Goal: Task Accomplishment & Management: Manage account settings

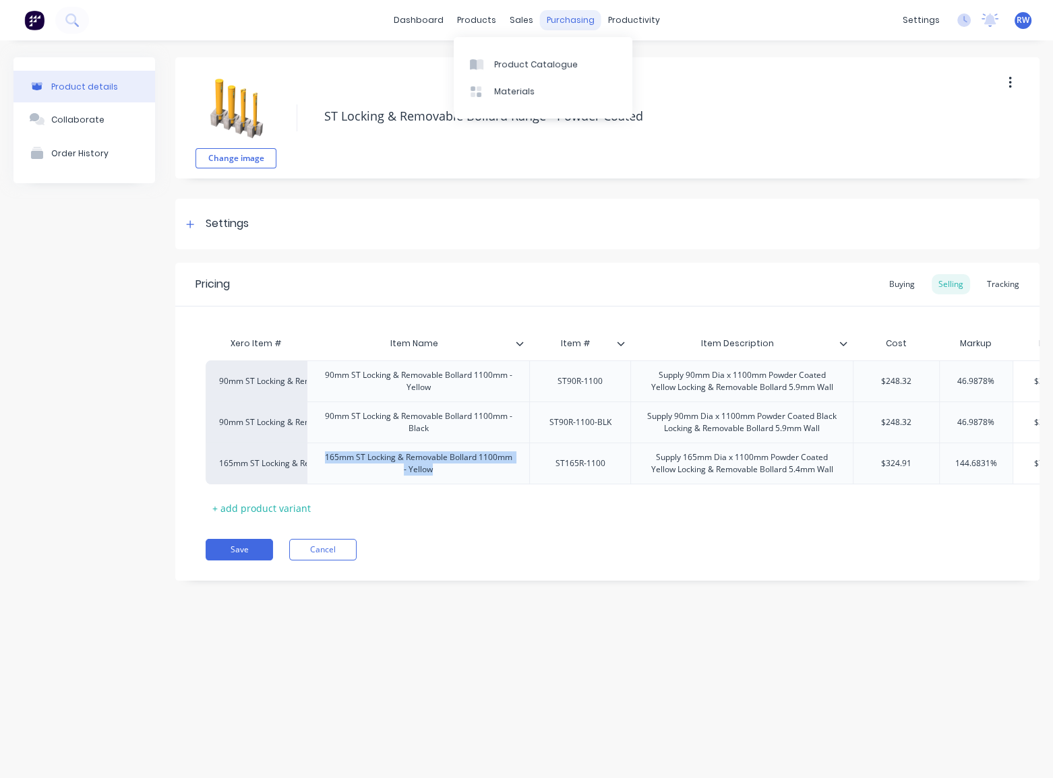
scroll to position [0, 11]
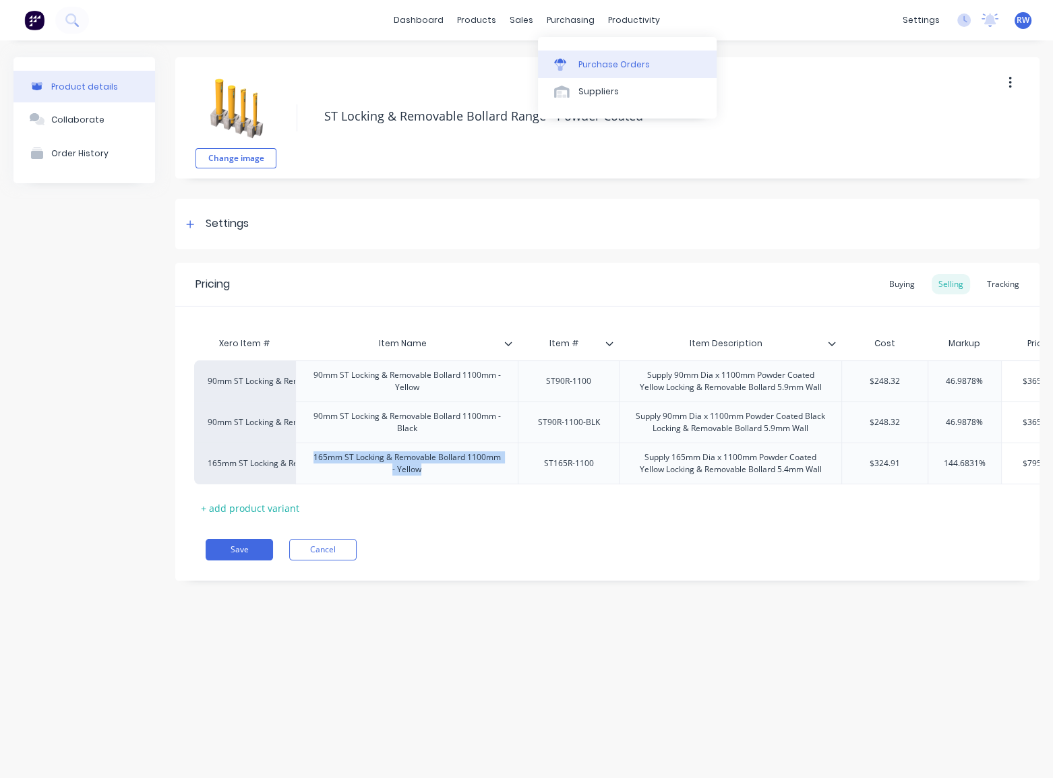
type textarea "x"
click at [599, 67] on div "Purchase Orders" at bounding box center [613, 65] width 71 height 12
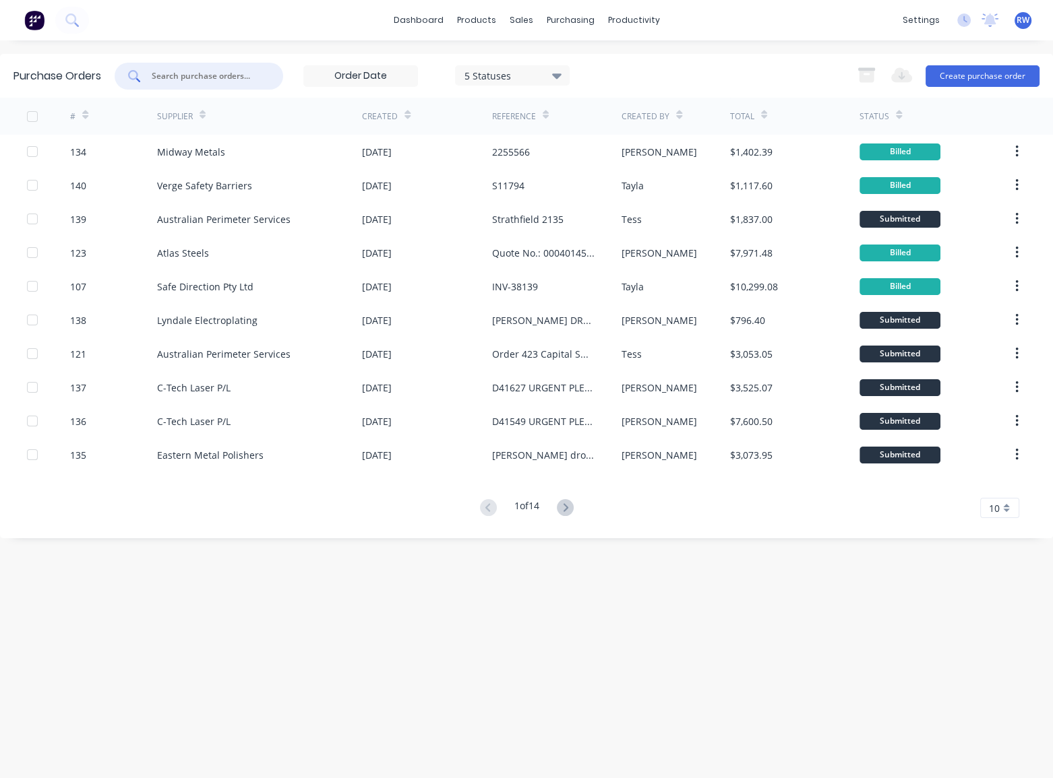
click at [200, 80] on input "text" at bounding box center [206, 75] width 112 height 13
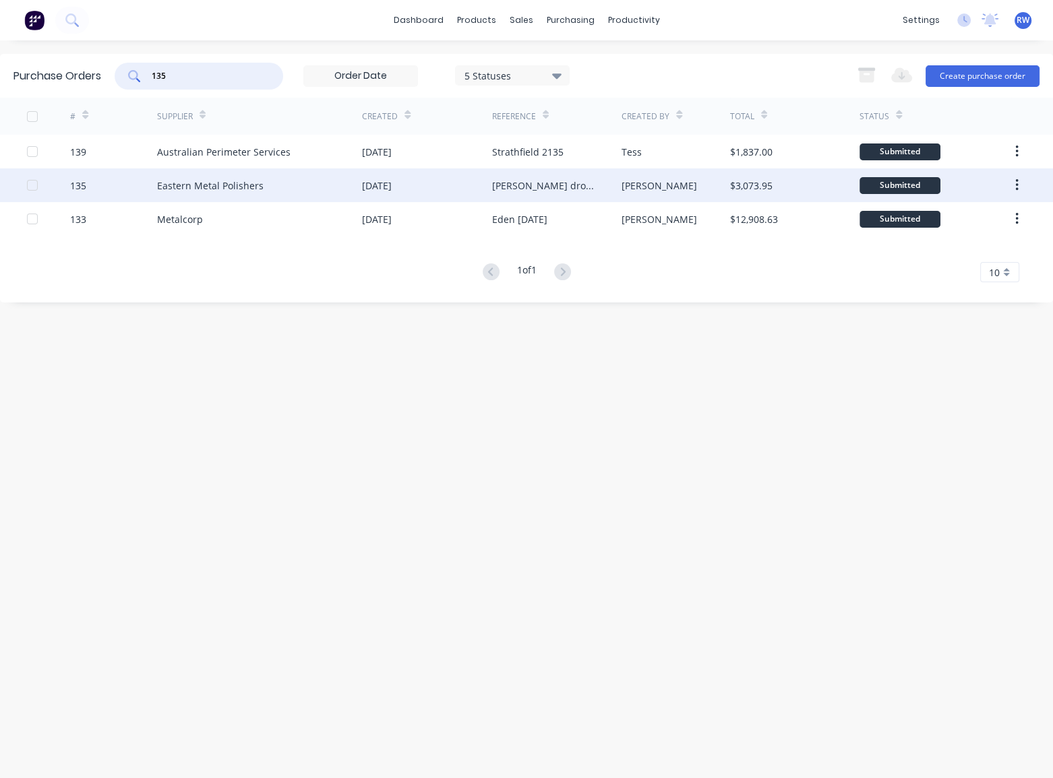
type input "135"
click at [236, 181] on div "Eastern Metal Polishers" at bounding box center [210, 186] width 106 height 14
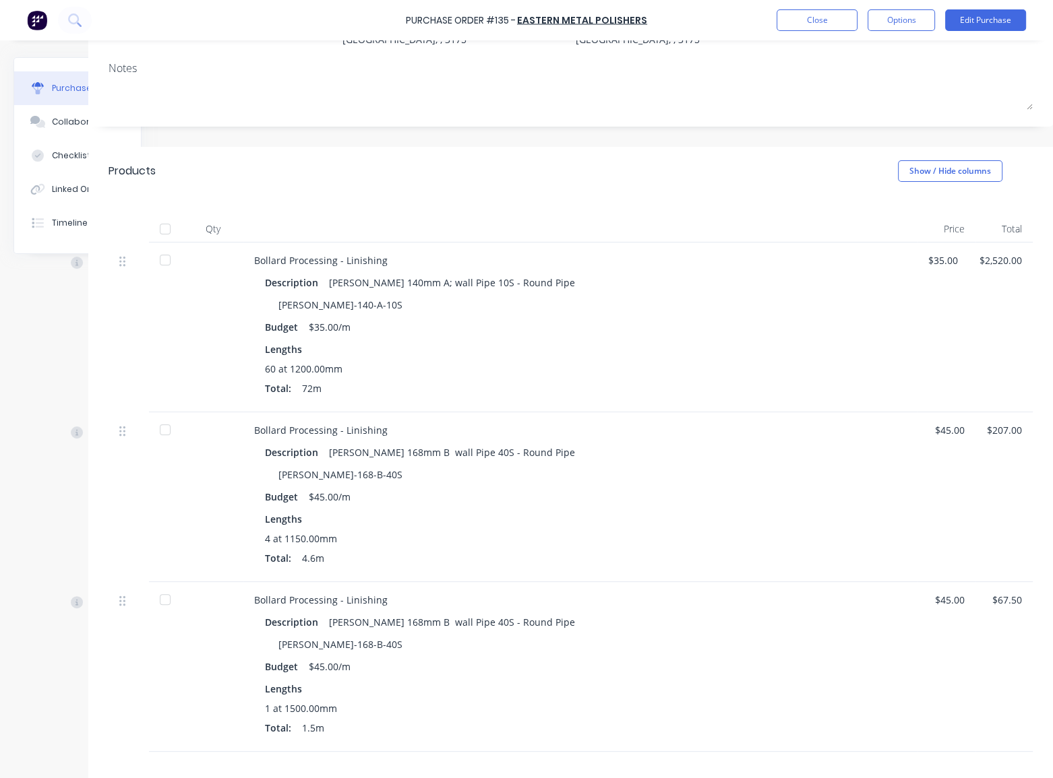
scroll to position [0, 82]
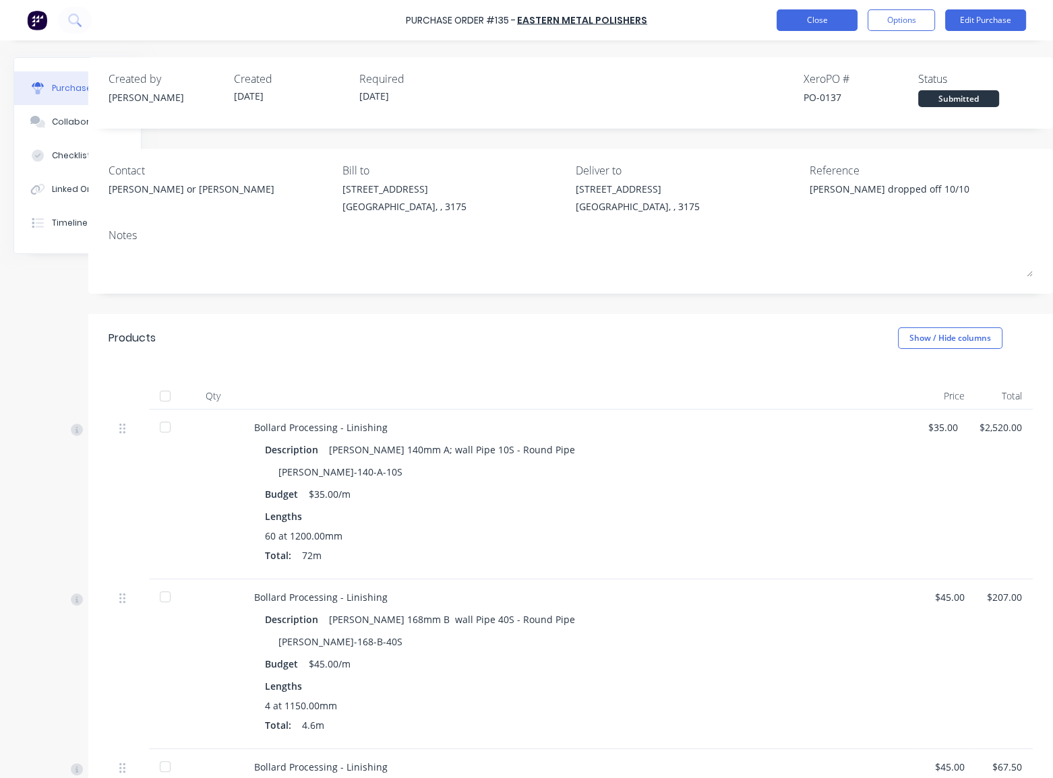
click at [814, 20] on button "Close" at bounding box center [816, 20] width 81 height 22
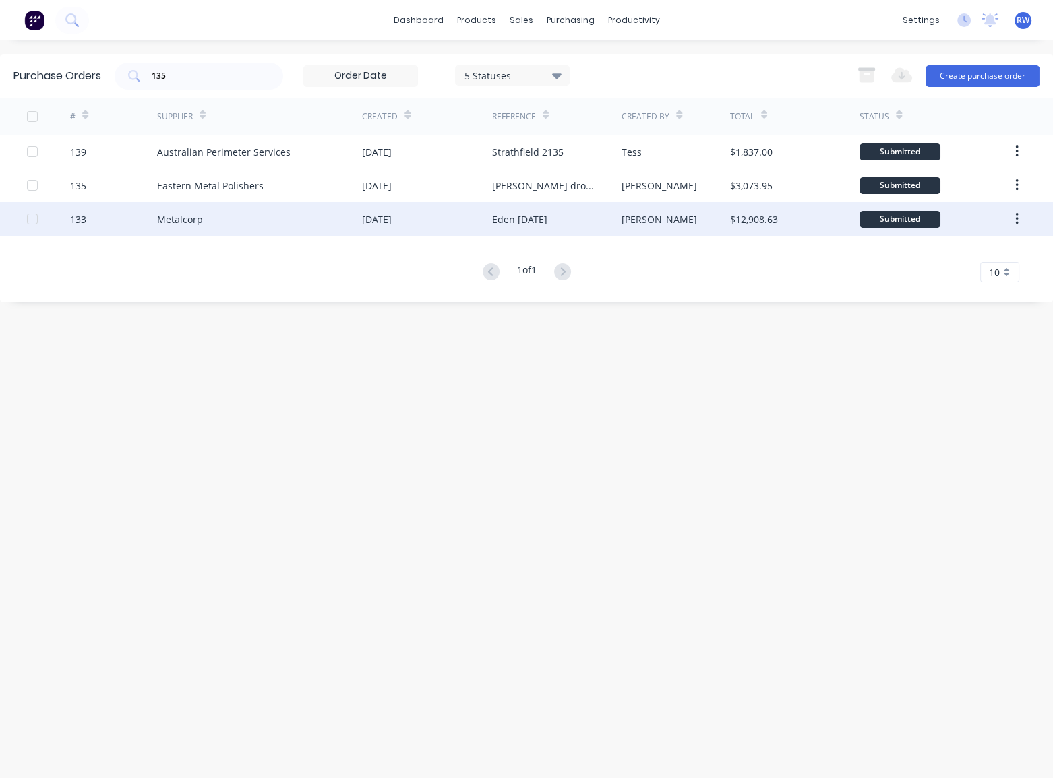
click at [194, 222] on div "Metalcorp" at bounding box center [180, 219] width 46 height 14
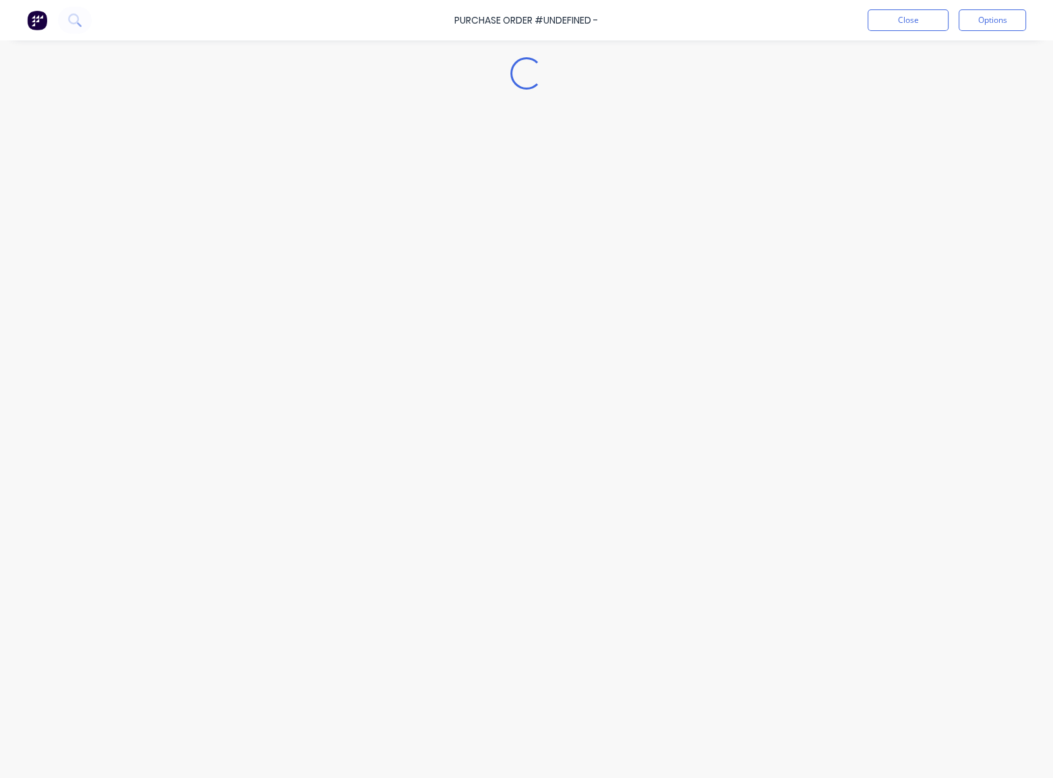
type textarea "x"
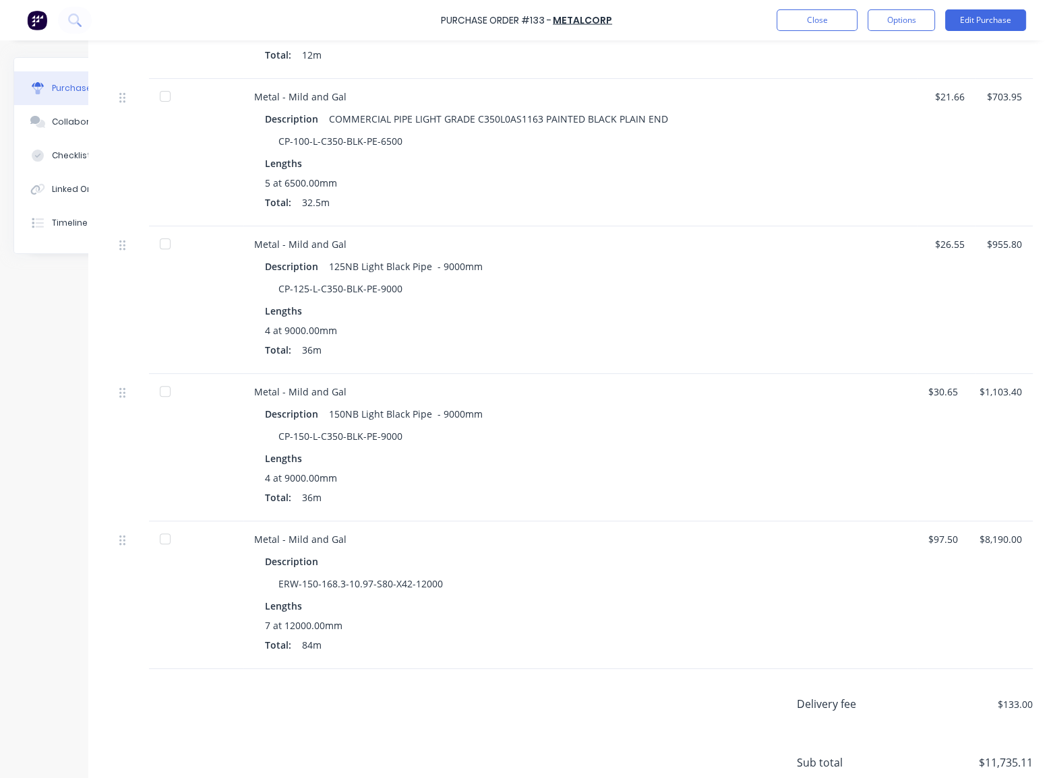
scroll to position [419, 82]
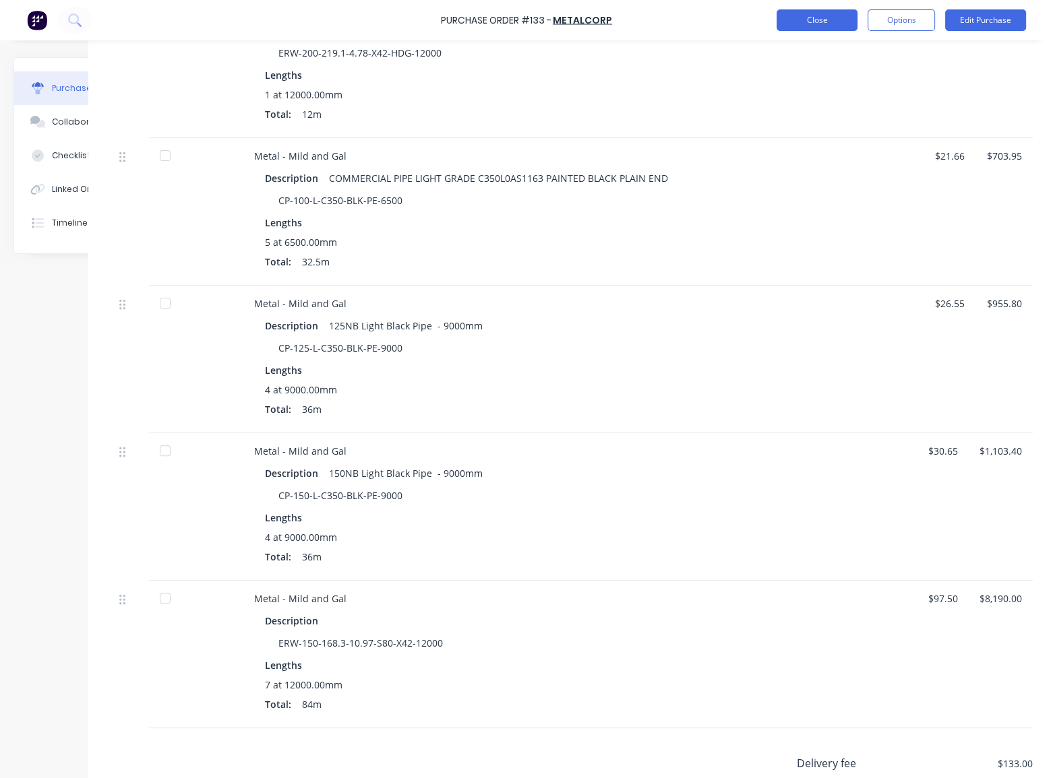
click at [821, 21] on button "Close" at bounding box center [816, 20] width 81 height 22
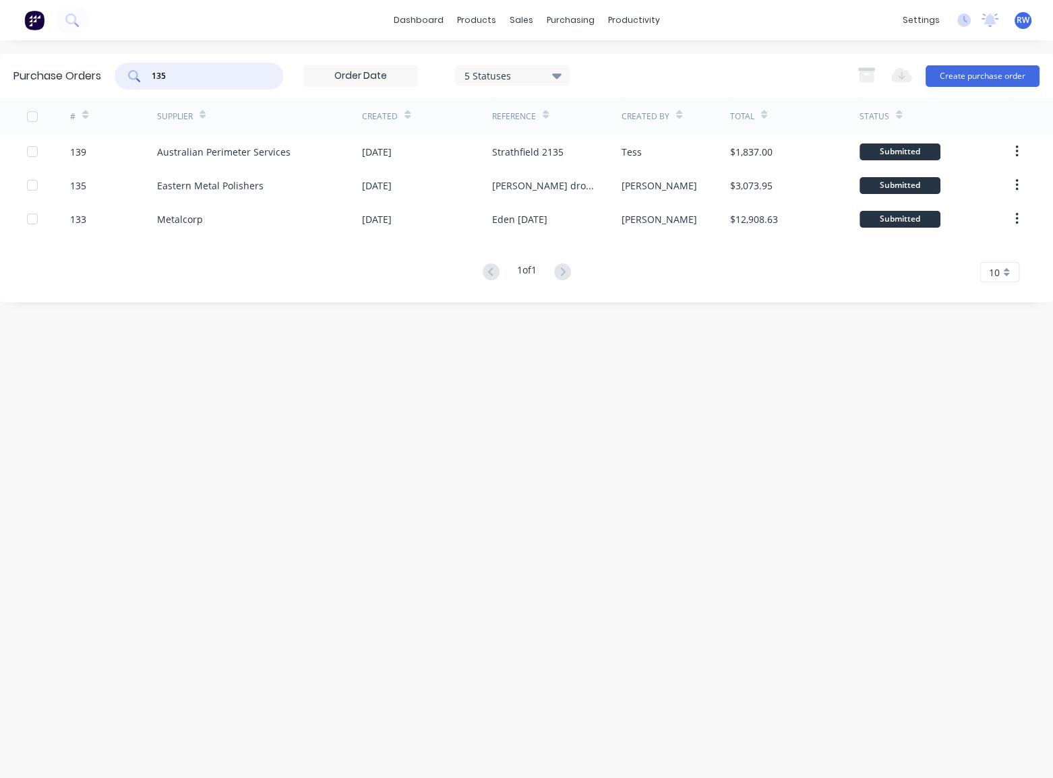
drag, startPoint x: 199, startPoint y: 69, endPoint x: 130, endPoint y: 73, distance: 68.9
click at [130, 73] on div "135" at bounding box center [199, 76] width 168 height 27
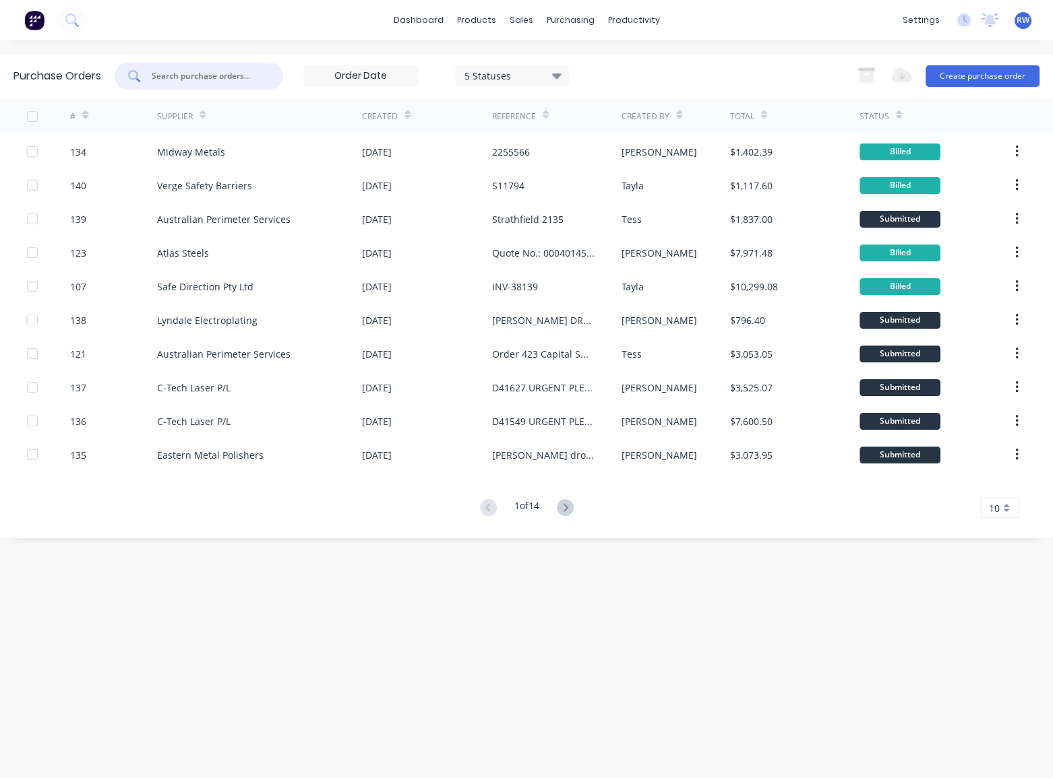
click at [184, 73] on input "text" at bounding box center [206, 75] width 112 height 13
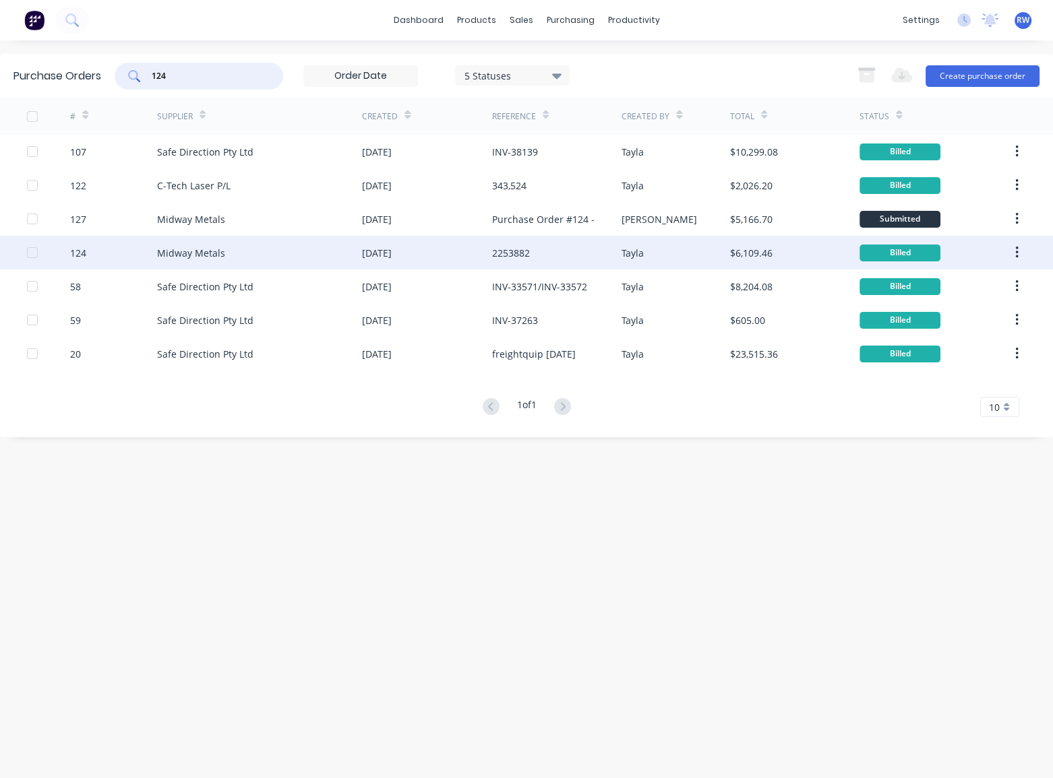
type input "124"
click at [202, 253] on div "Midway Metals" at bounding box center [191, 253] width 68 height 14
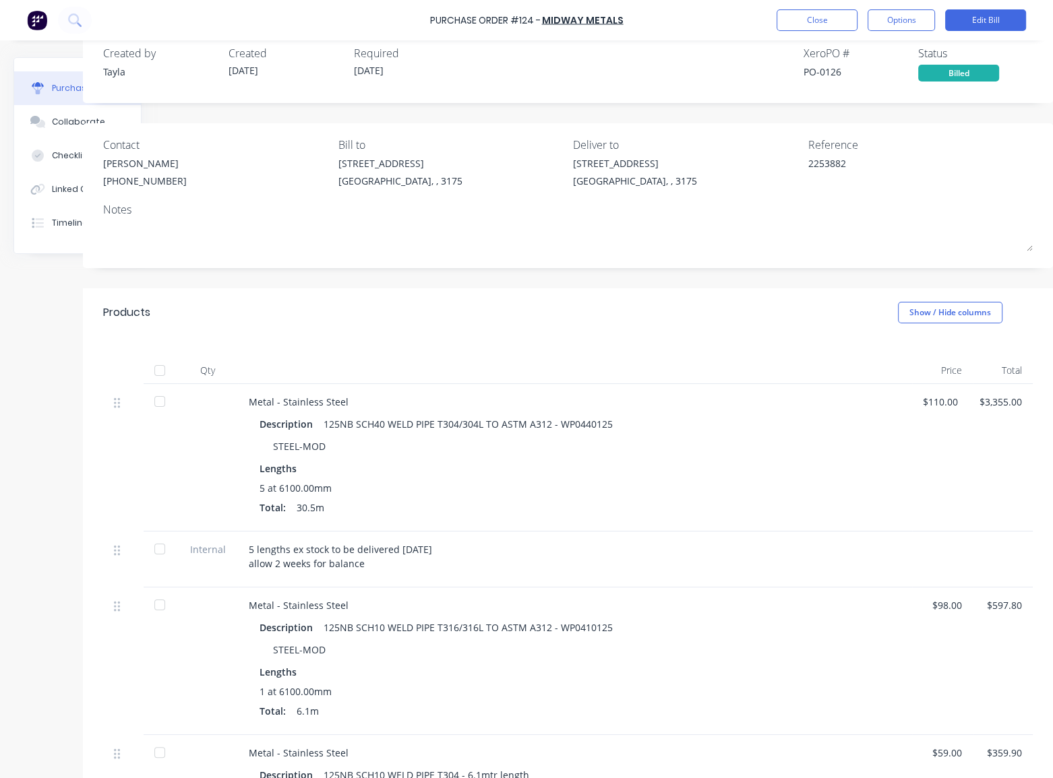
scroll to position [0, 88]
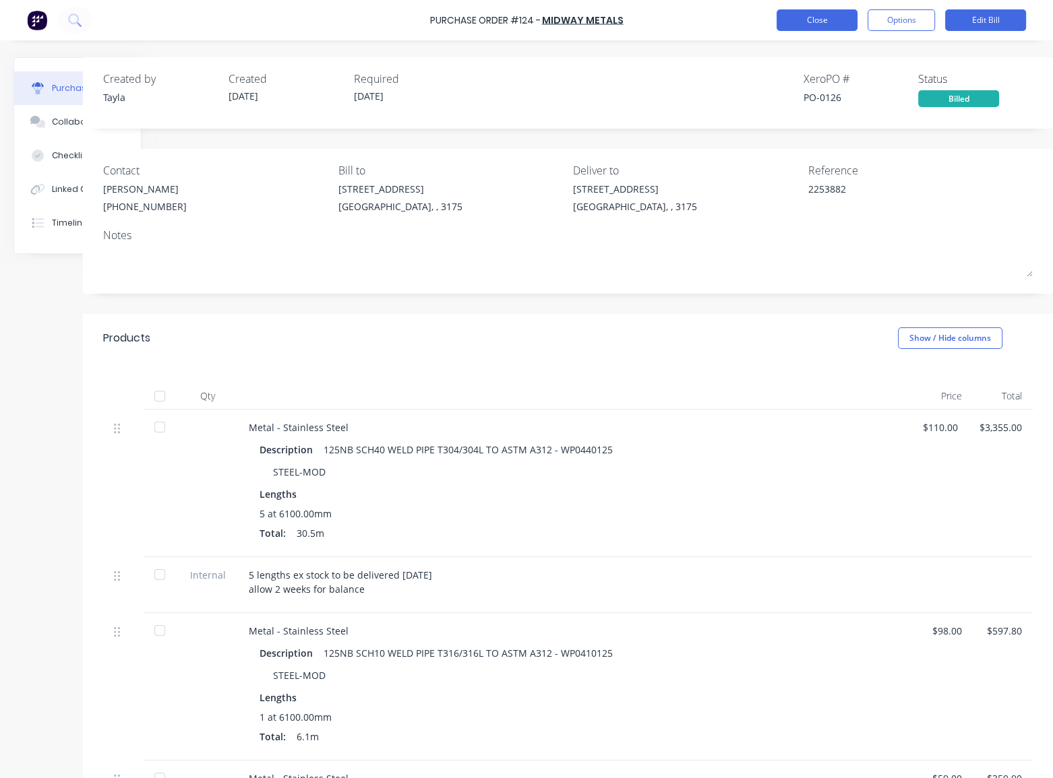
click at [816, 18] on button "Close" at bounding box center [816, 20] width 81 height 22
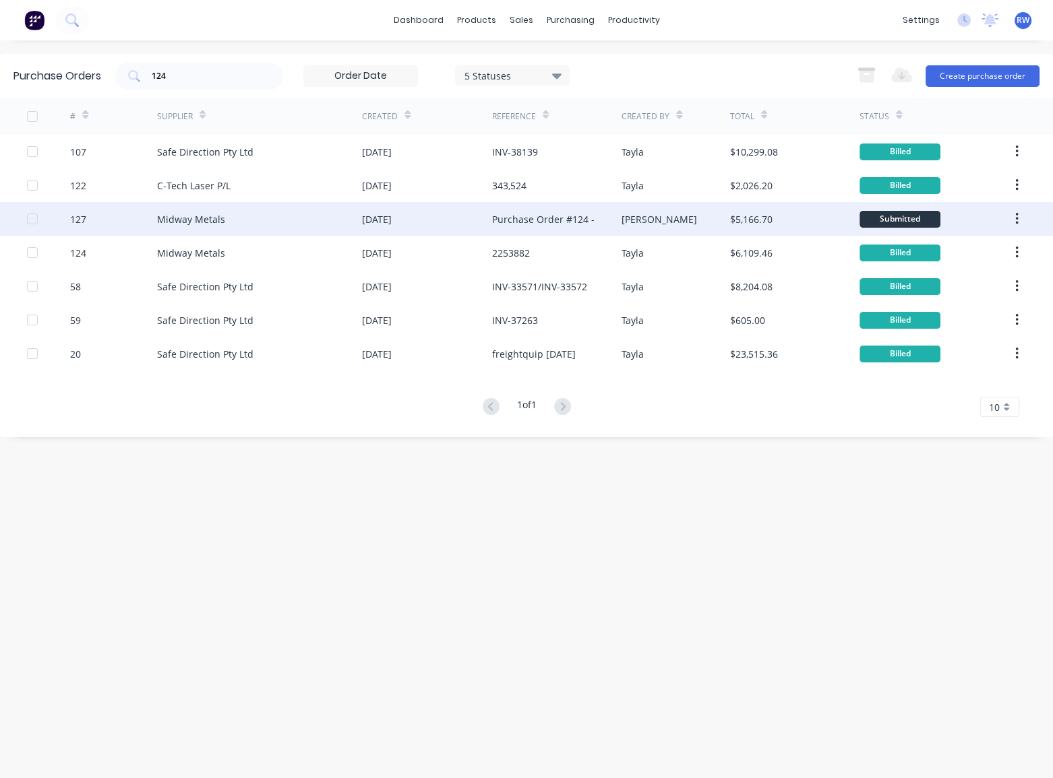
click at [181, 218] on div "Midway Metals" at bounding box center [191, 219] width 68 height 14
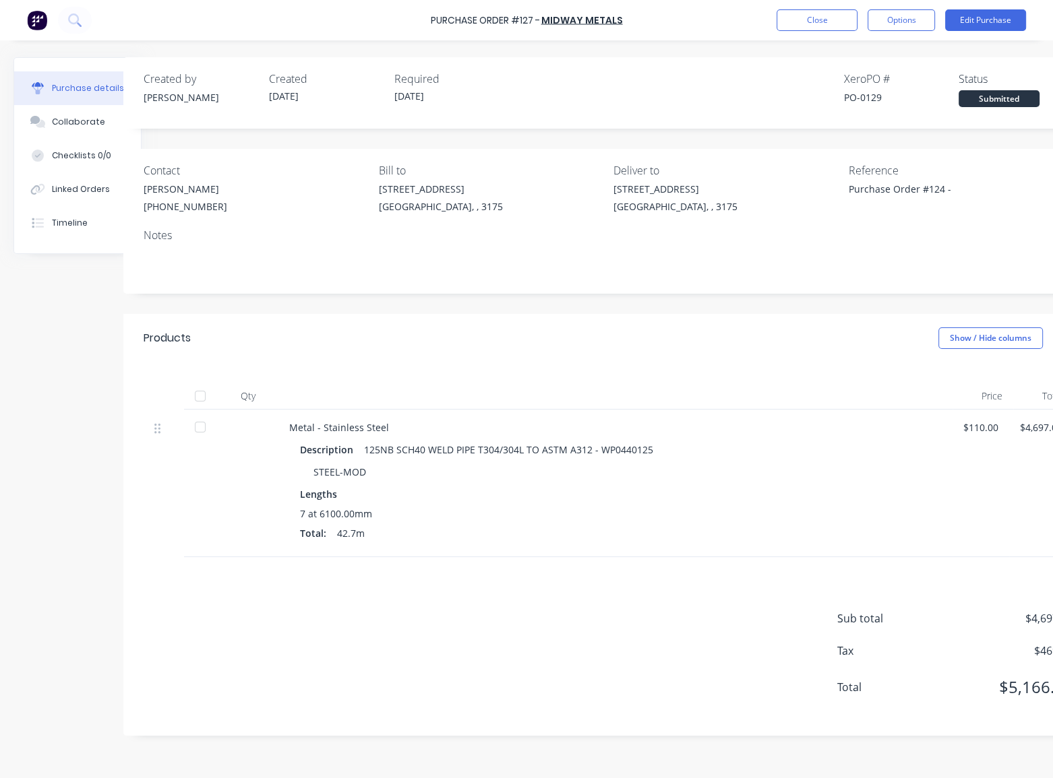
scroll to position [0, 79]
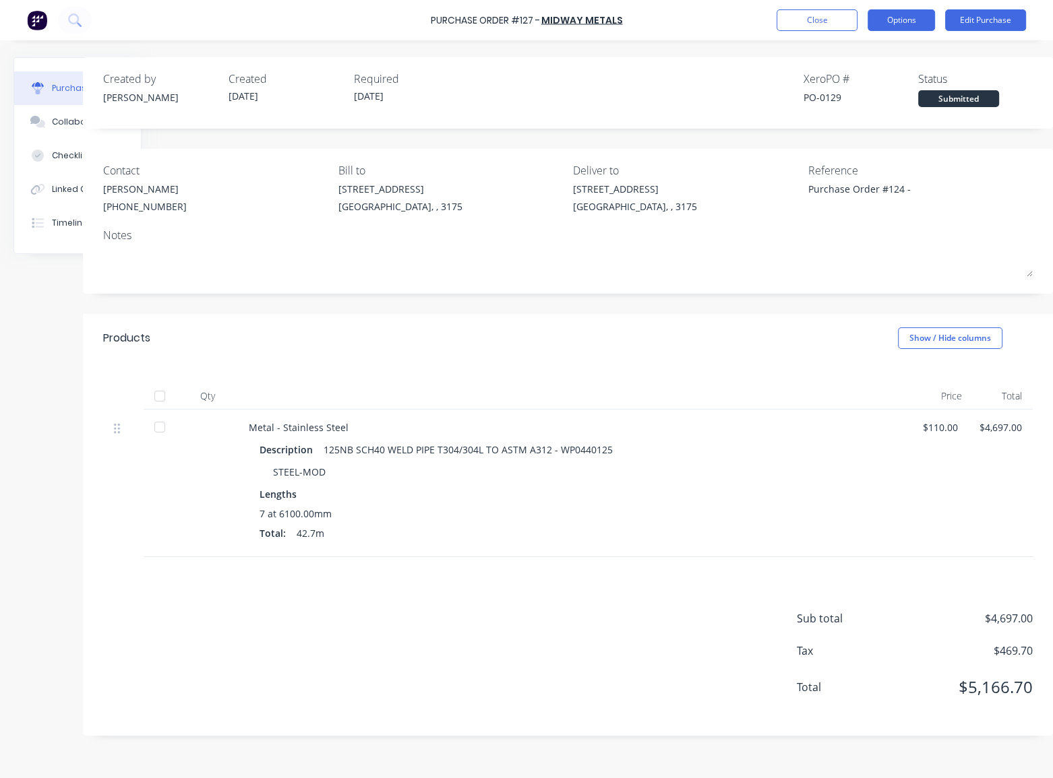
click at [910, 27] on button "Options" at bounding box center [900, 20] width 67 height 22
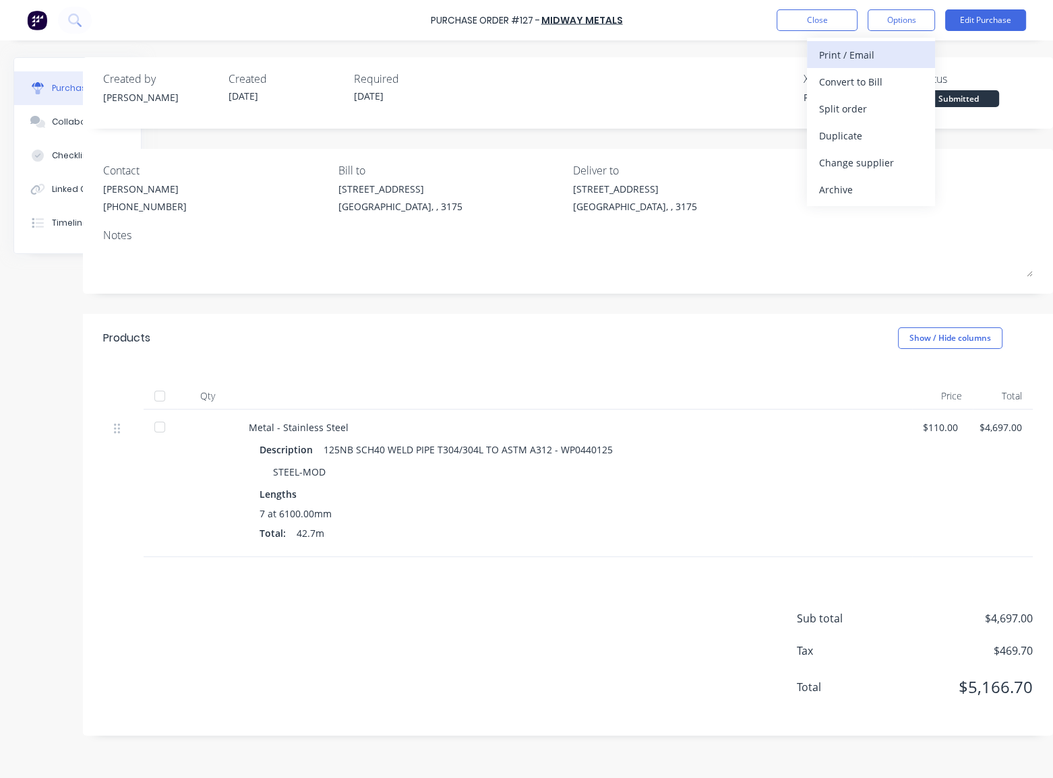
click at [857, 54] on div "Print / Email" at bounding box center [871, 55] width 104 height 20
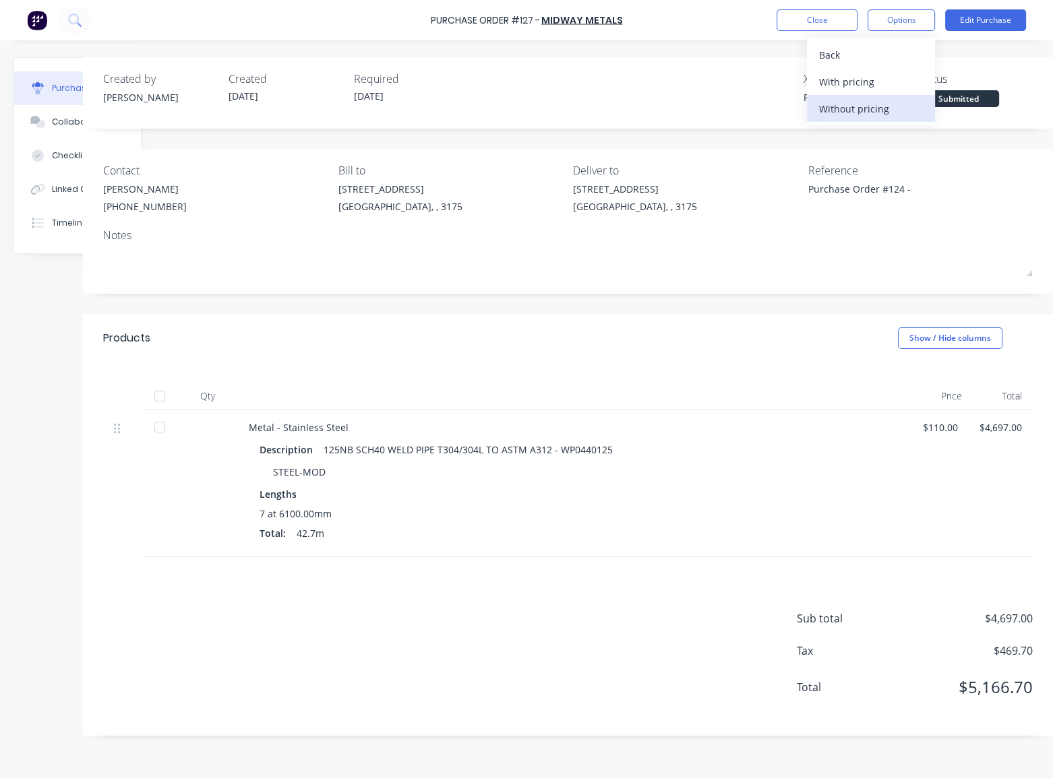
click at [856, 108] on div "Without pricing" at bounding box center [871, 109] width 104 height 20
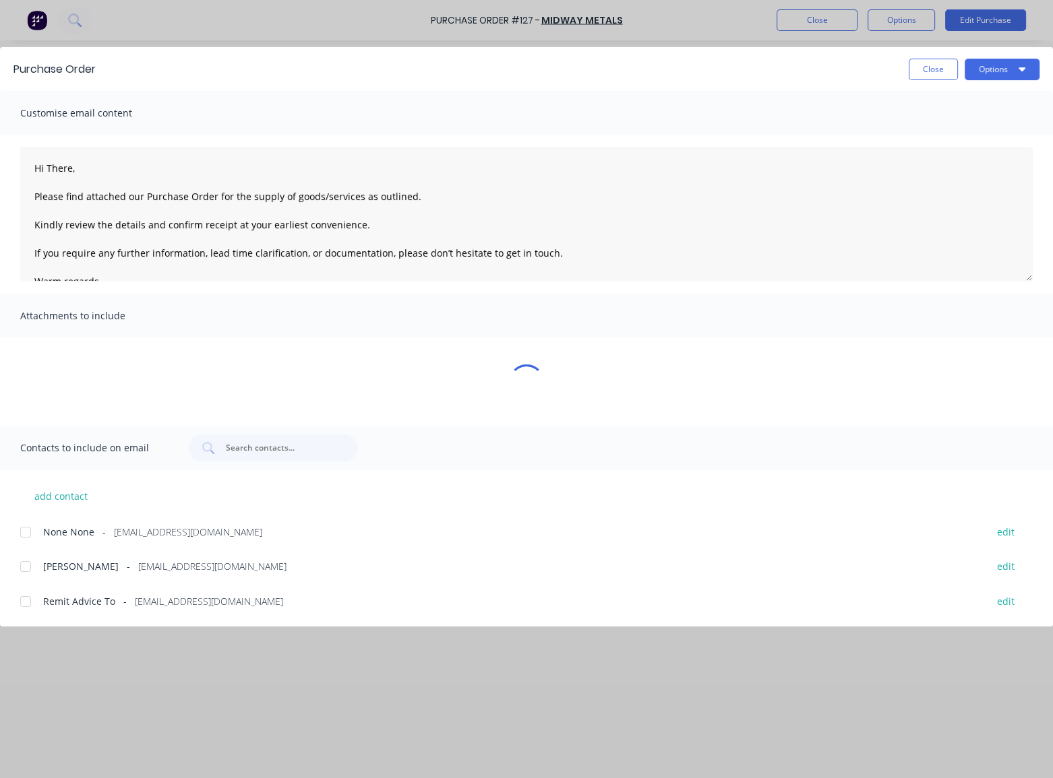
scroll to position [0, 0]
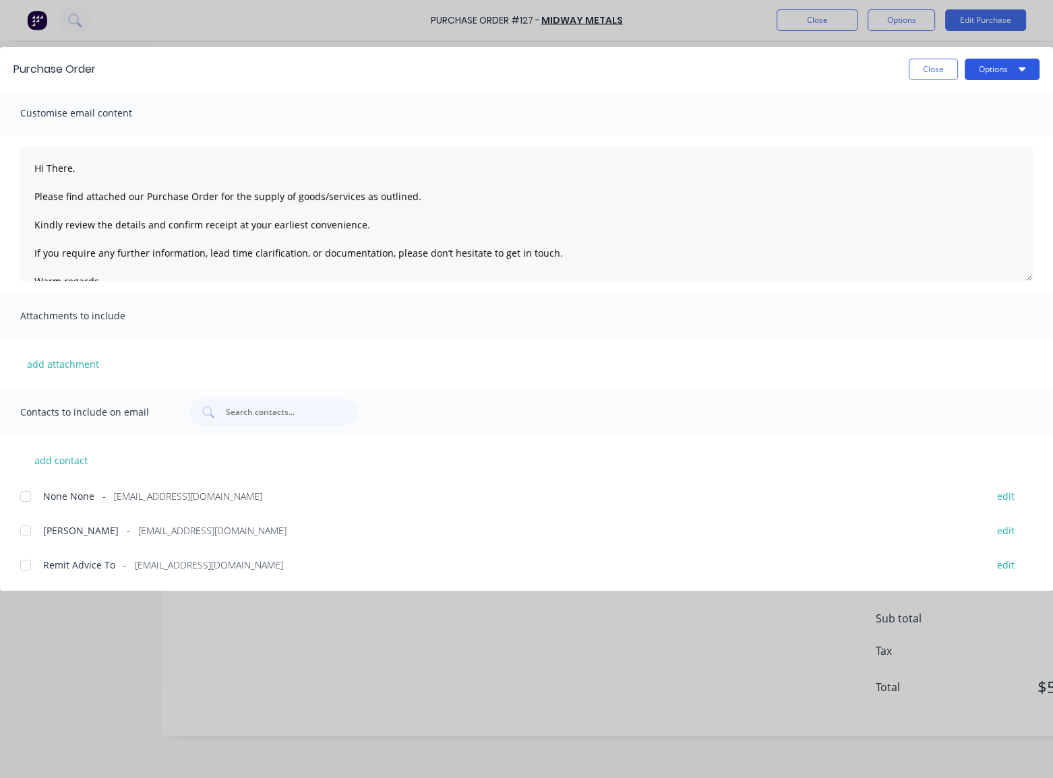
click at [984, 71] on button "Options" at bounding box center [1001, 70] width 75 height 22
click at [954, 128] on div "Print" at bounding box center [975, 131] width 104 height 20
click at [929, 67] on button "Close" at bounding box center [933, 70] width 49 height 22
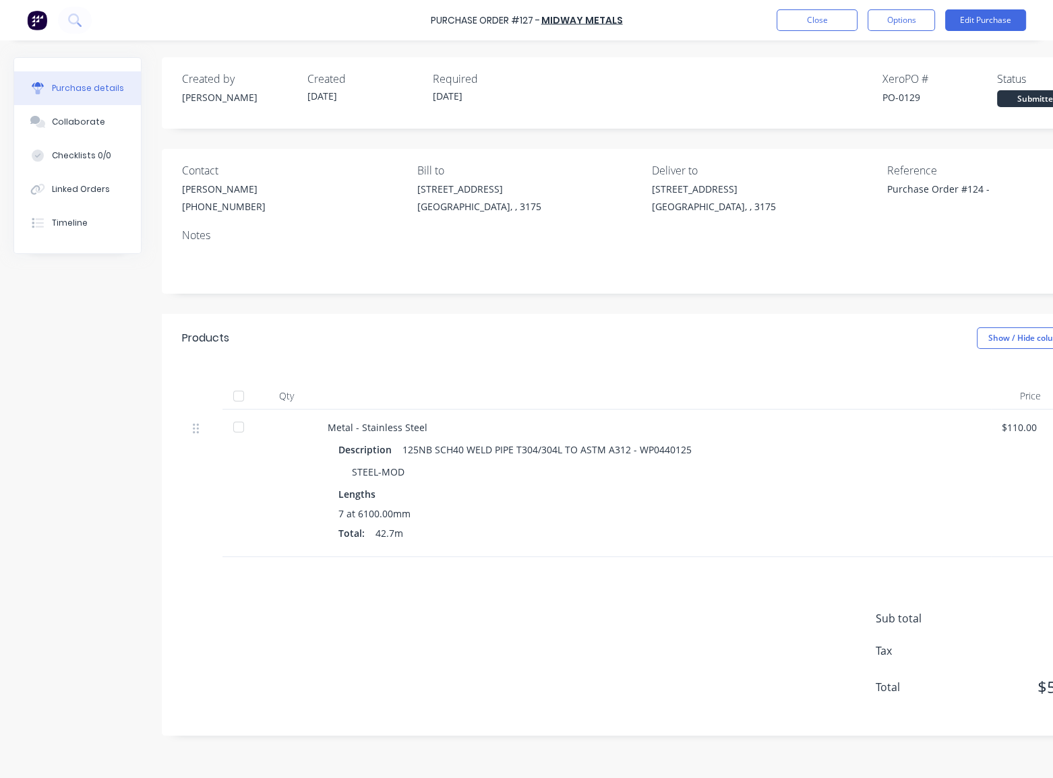
scroll to position [0, 79]
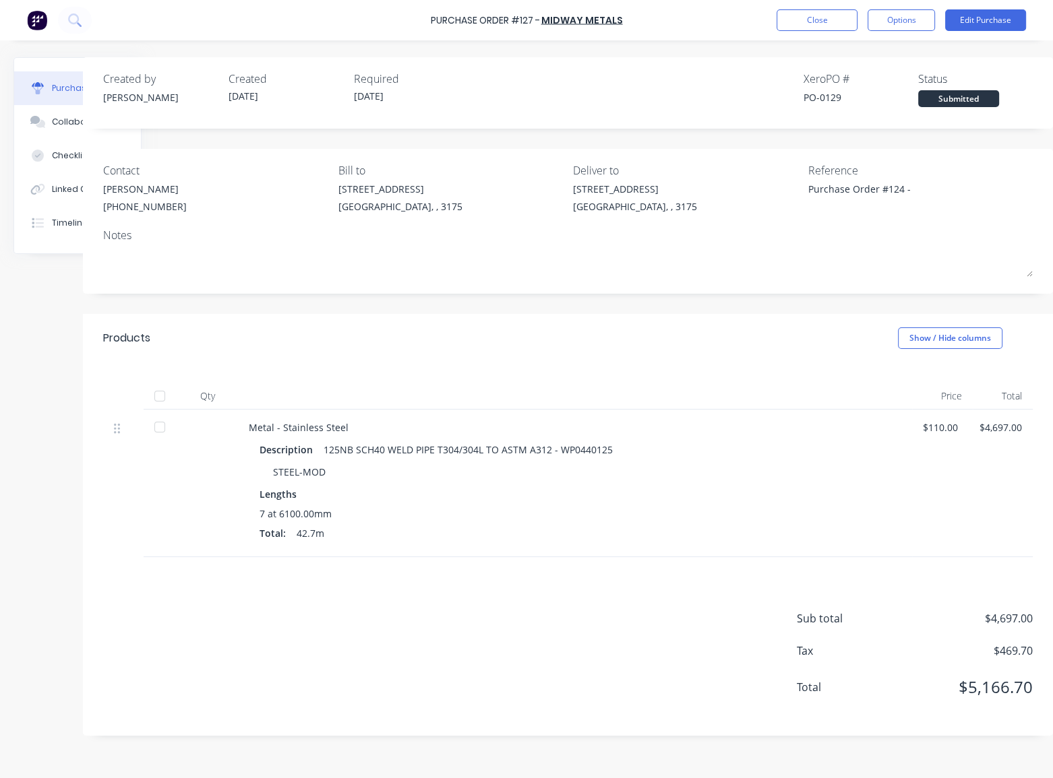
drag, startPoint x: 749, startPoint y: 57, endPoint x: 783, endPoint y: 129, distance: 79.6
click at [754, 64] on div "Purchase details Collaborate Checklists 0/0 Linked Orders Timeline Created by […" at bounding box center [447, 368] width 1053 height 711
click at [61, 127] on div "Collaborate" at bounding box center [78, 122] width 53 height 12
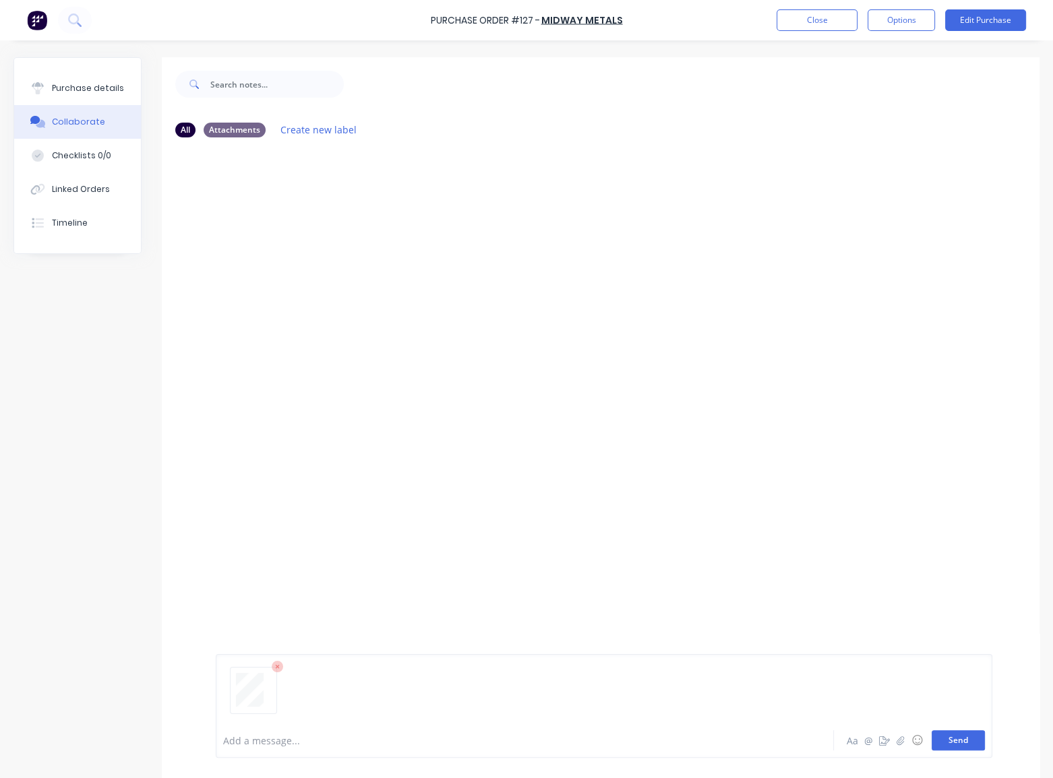
click at [950, 743] on button "Send" at bounding box center [957, 741] width 53 height 20
click at [75, 88] on div "Purchase details" at bounding box center [88, 88] width 72 height 12
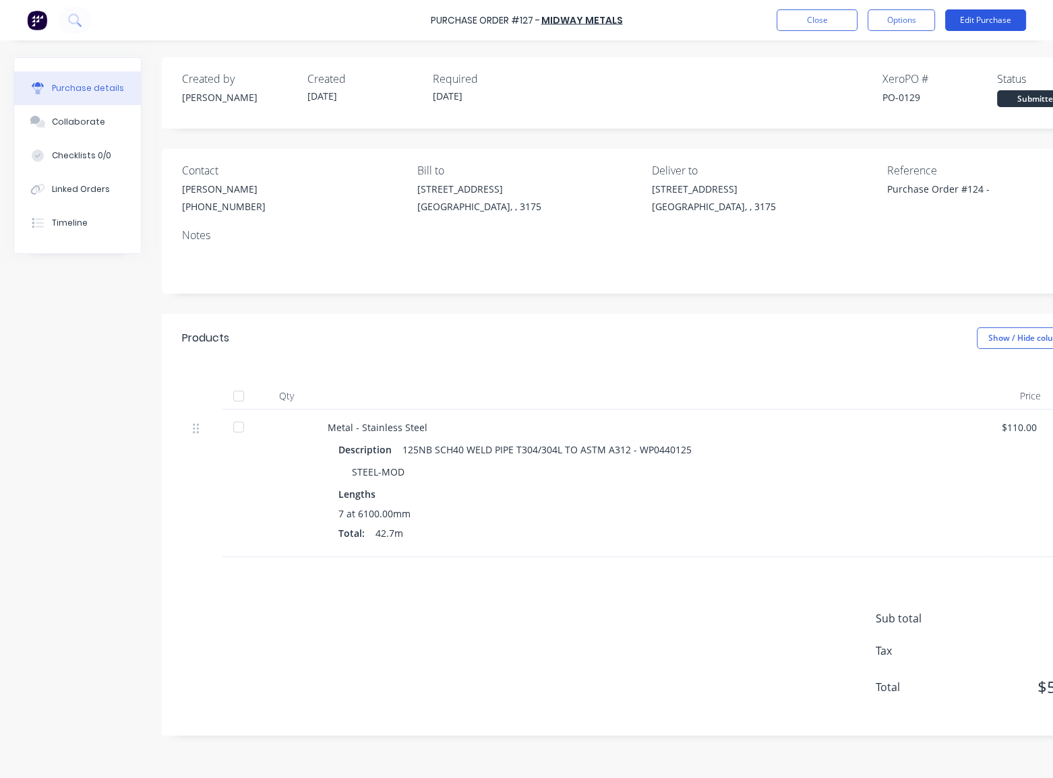
click at [974, 25] on button "Edit Purchase" at bounding box center [985, 20] width 81 height 22
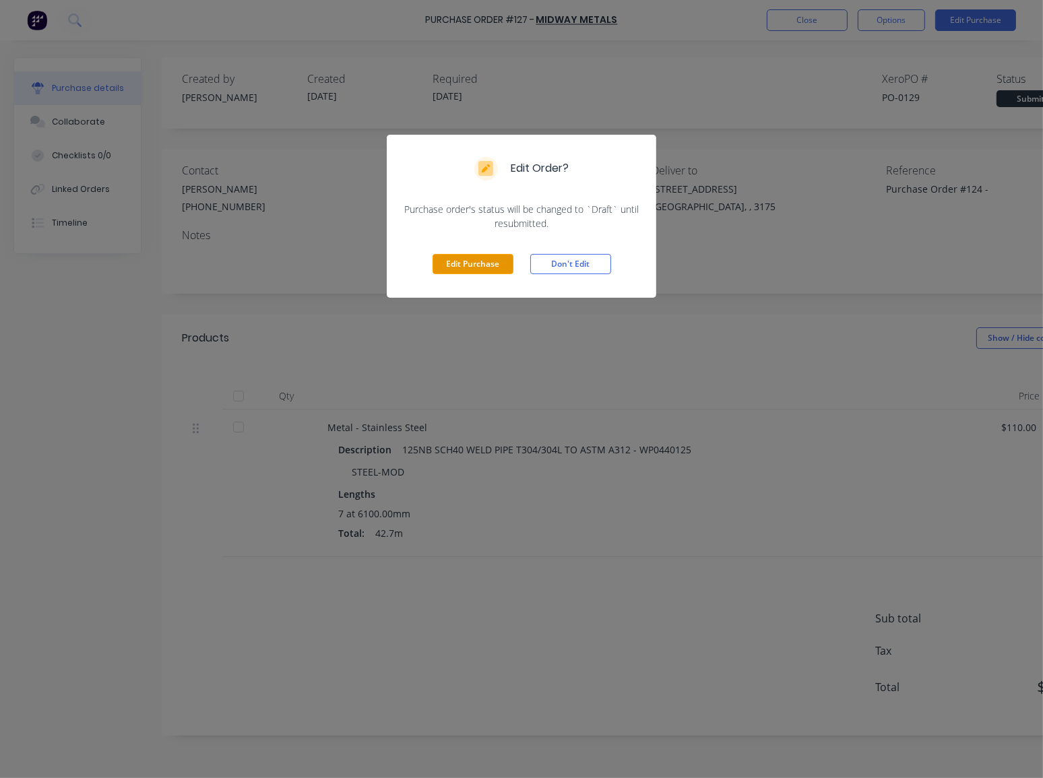
click at [477, 267] on button "Edit Purchase" at bounding box center [473, 264] width 81 height 20
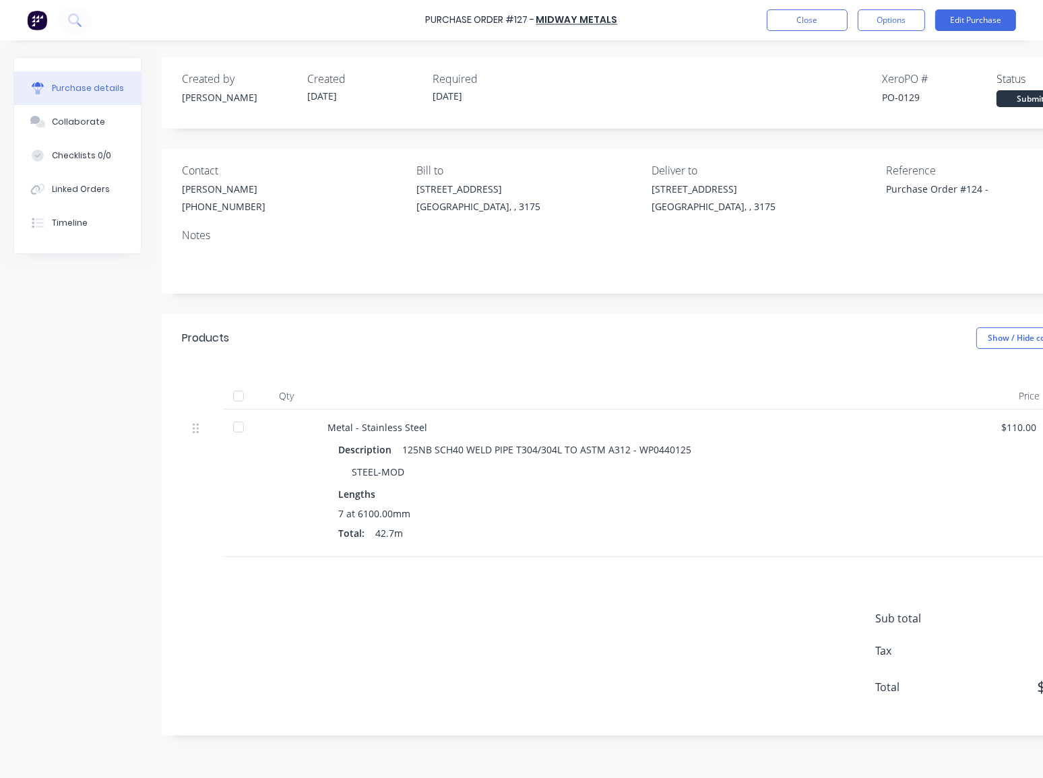
type textarea "x"
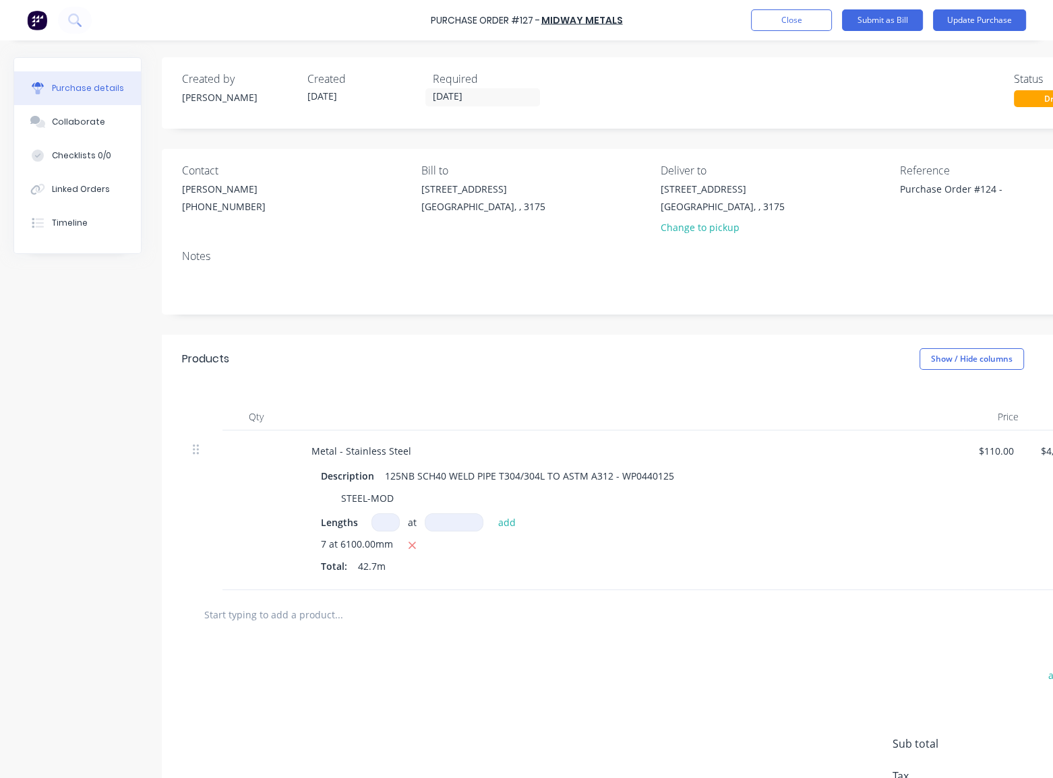
drag, startPoint x: 1005, startPoint y: 189, endPoint x: 876, endPoint y: 189, distance: 128.7
click at [878, 189] on div "Contact [PERSON_NAME] [PHONE_NUMBER] Bill to [STREET_ADDRESS] Deliver to [STREE…" at bounding box center [655, 201] width 946 height 79
paste textarea "2255572"
type textarea "2255572"
type textarea "x"
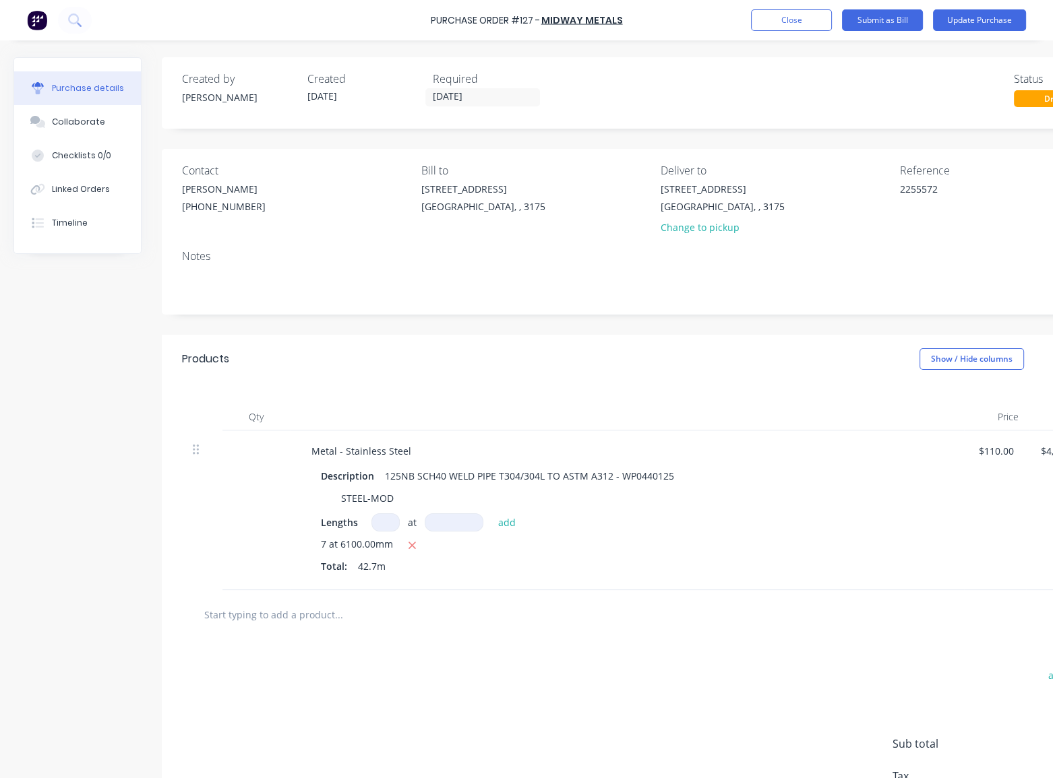
type textarea "2255572"
type textarea "x"
type textarea "2255572"
click at [830, 262] on div "Notes" at bounding box center [655, 256] width 946 height 16
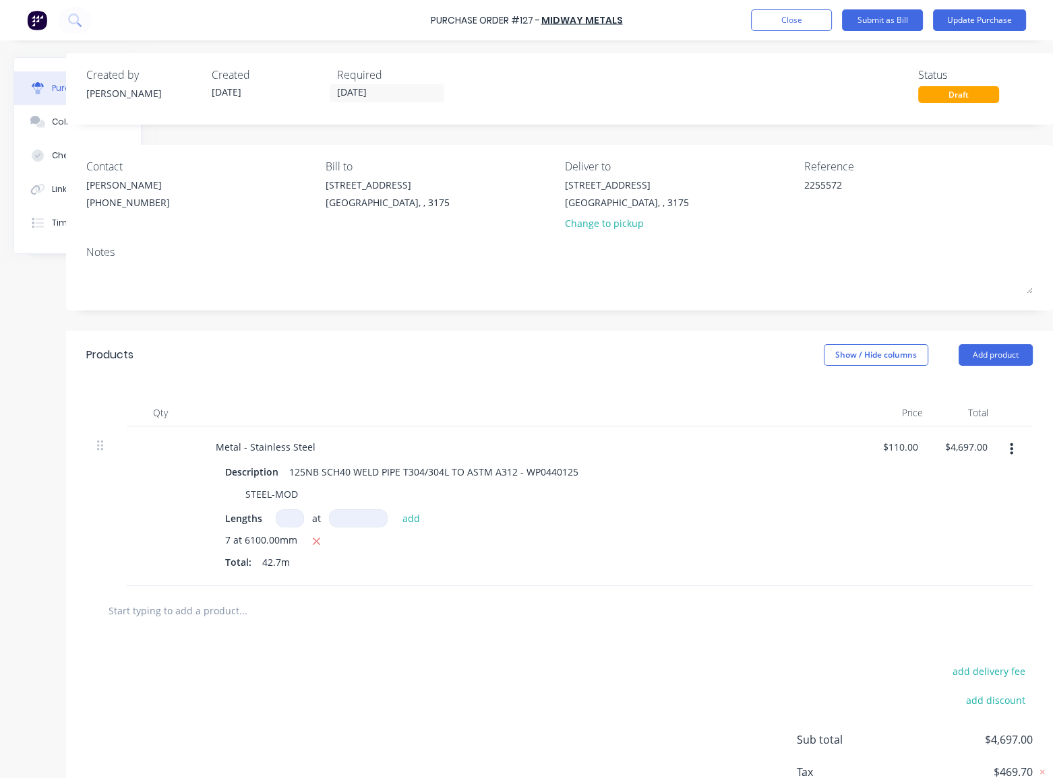
scroll to position [0, 105]
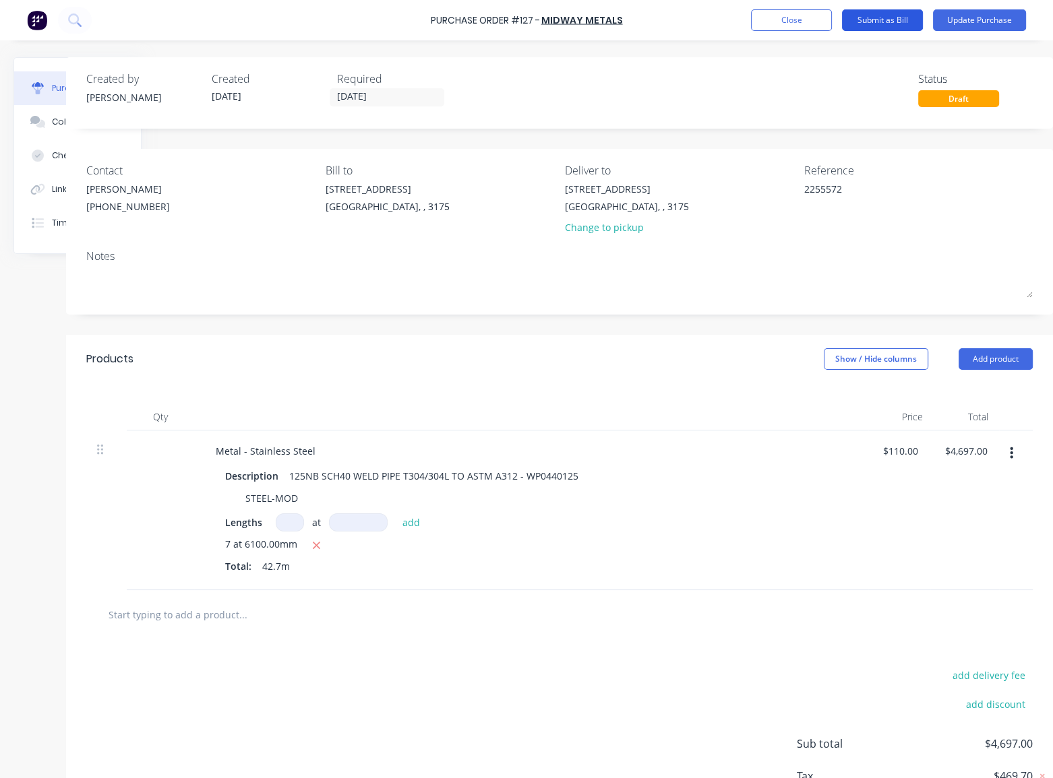
click at [866, 22] on button "Submit as Bill" at bounding box center [882, 20] width 81 height 22
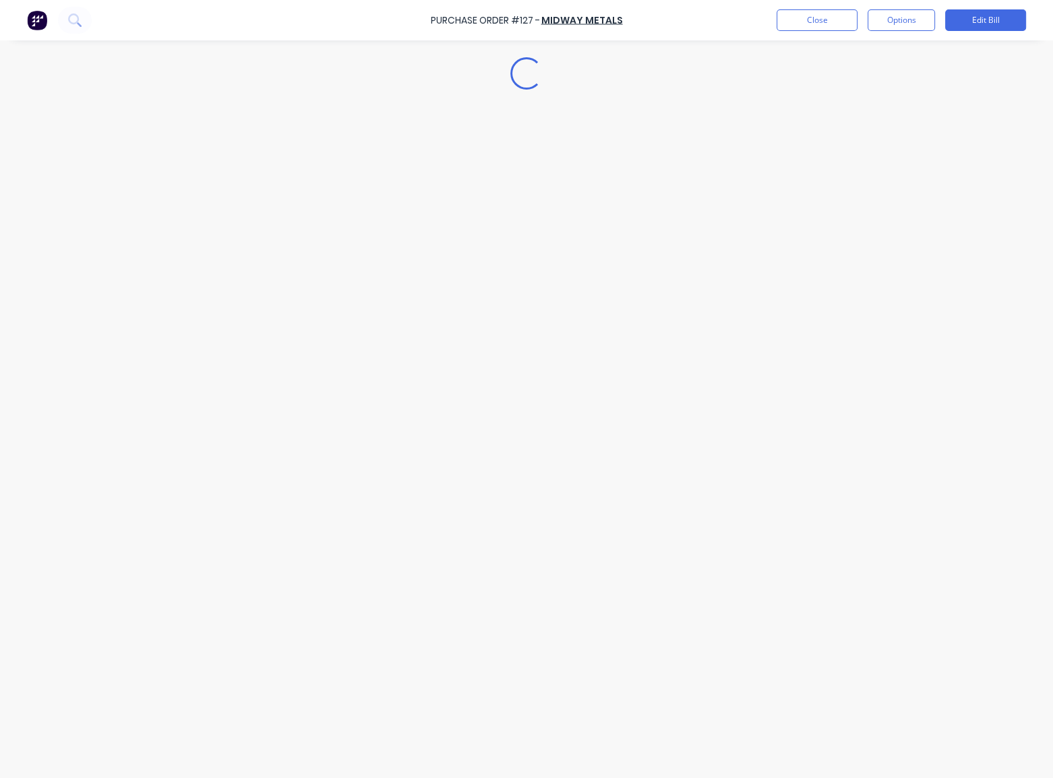
scroll to position [0, 0]
type textarea "x"
